Goal: Transaction & Acquisition: Download file/media

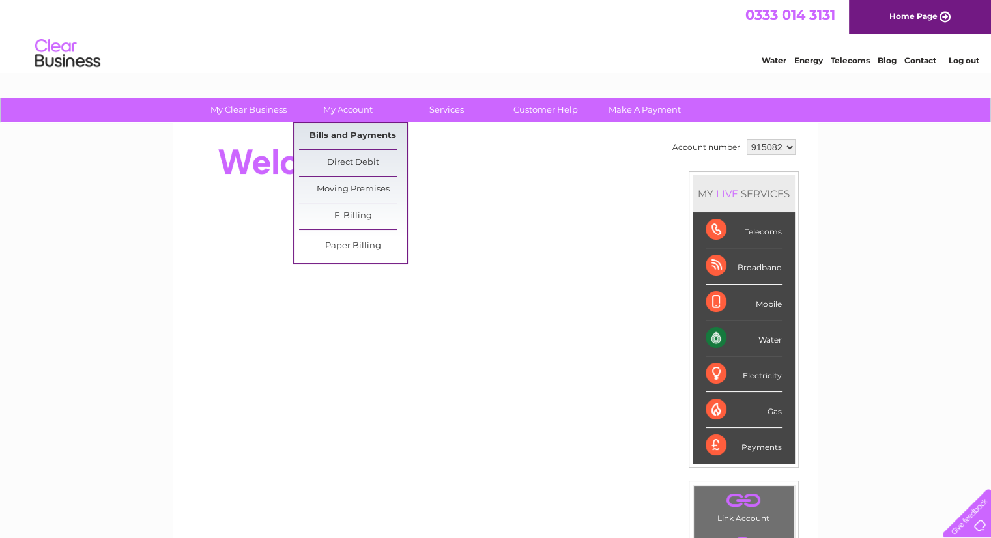
click at [325, 132] on link "Bills and Payments" at bounding box center [353, 136] width 108 height 26
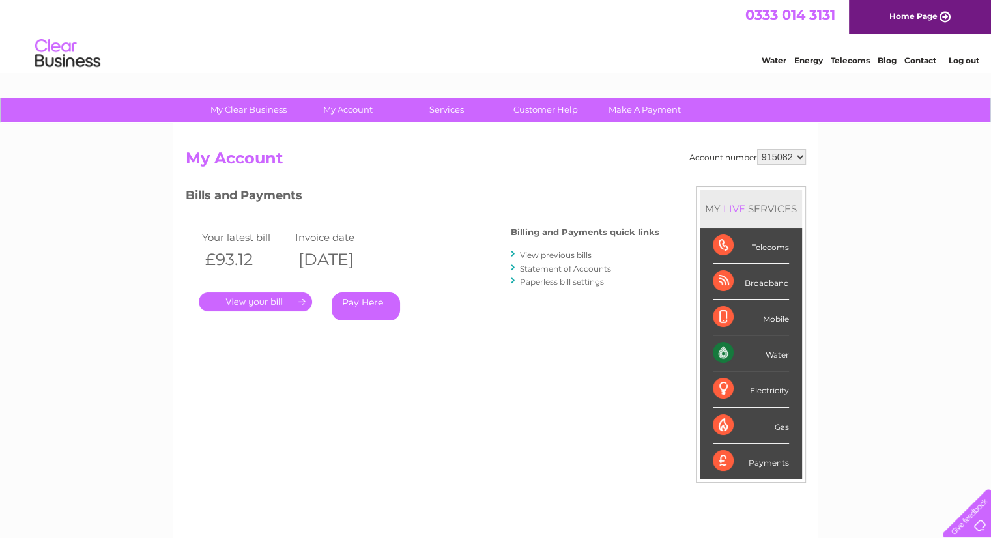
click at [257, 305] on link "." at bounding box center [255, 302] width 113 height 19
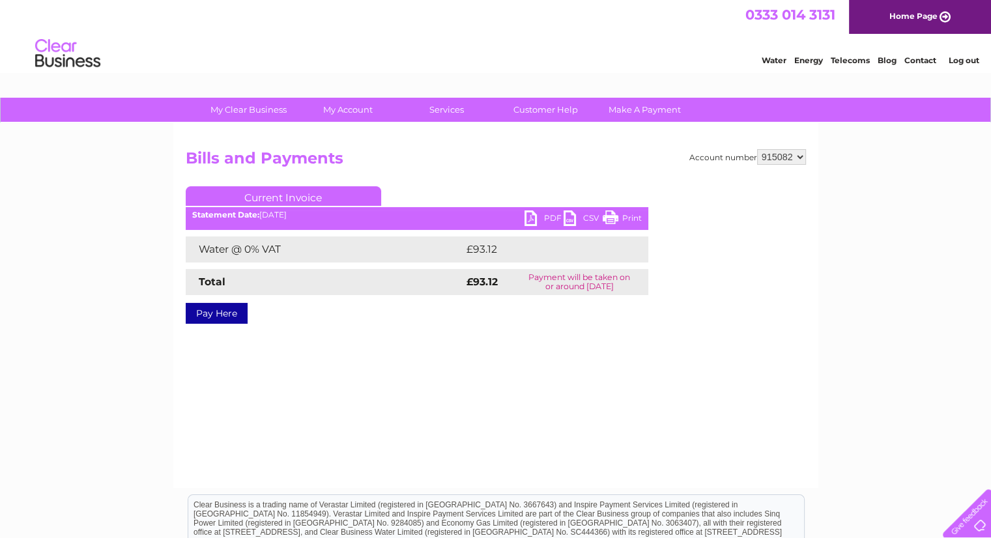
click at [532, 214] on link "PDF" at bounding box center [544, 219] width 39 height 19
